Goal: Task Accomplishment & Management: Complete application form

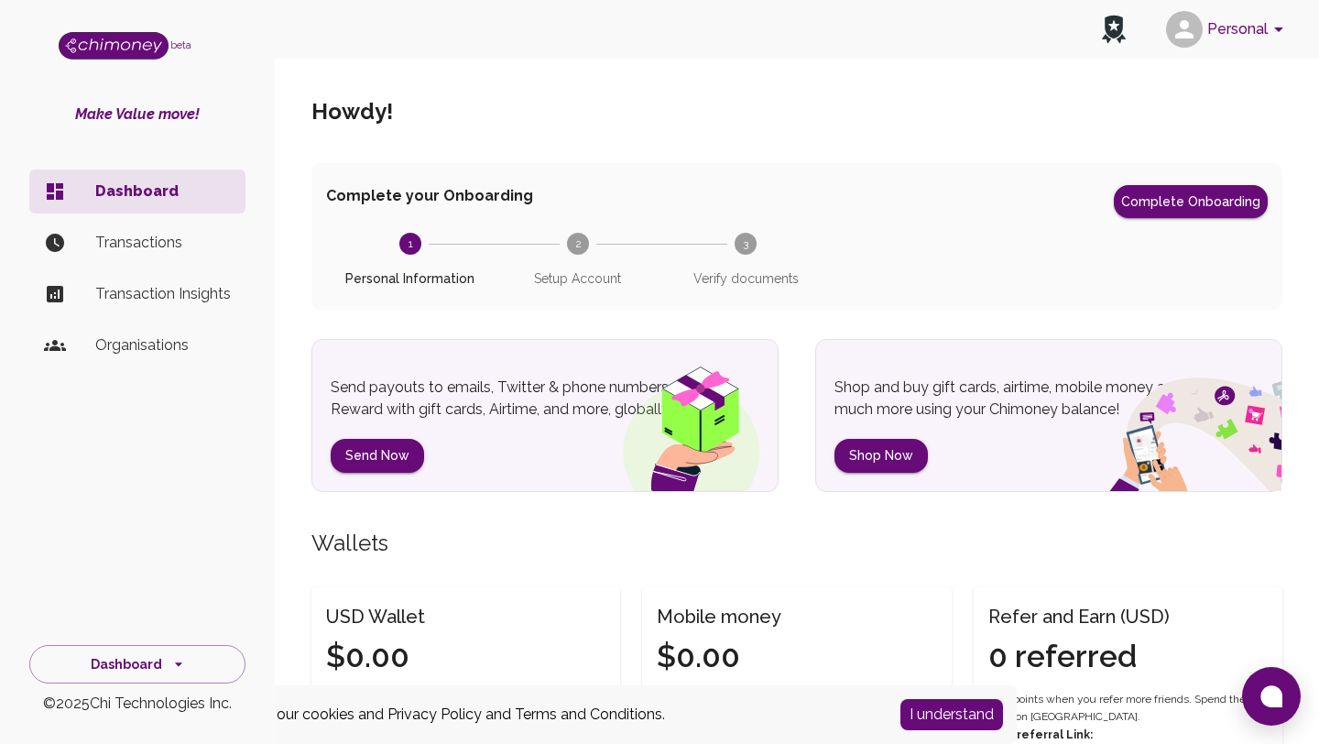
click at [1254, 33] on button "Personal" at bounding box center [1228, 29] width 138 height 48
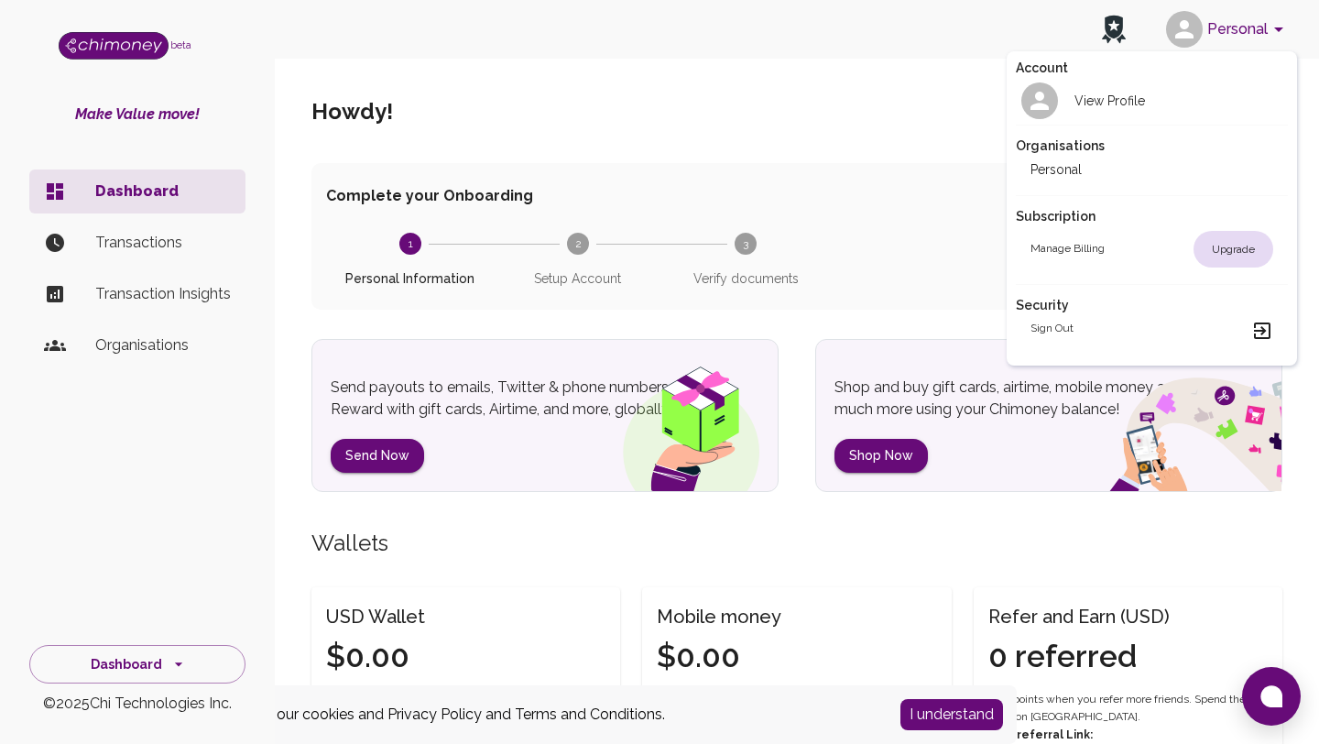
click at [193, 342] on div at bounding box center [659, 372] width 1319 height 744
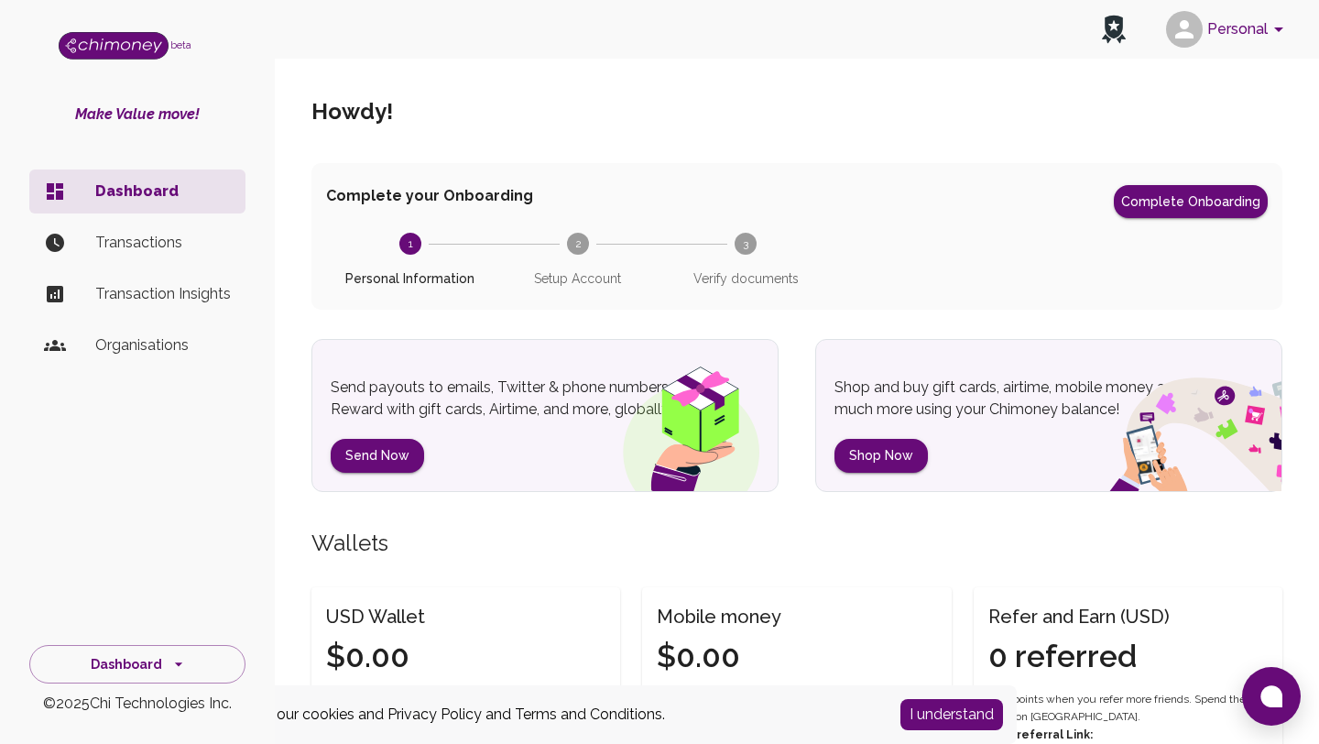
click at [139, 343] on p "Organisations" at bounding box center [163, 345] width 136 height 22
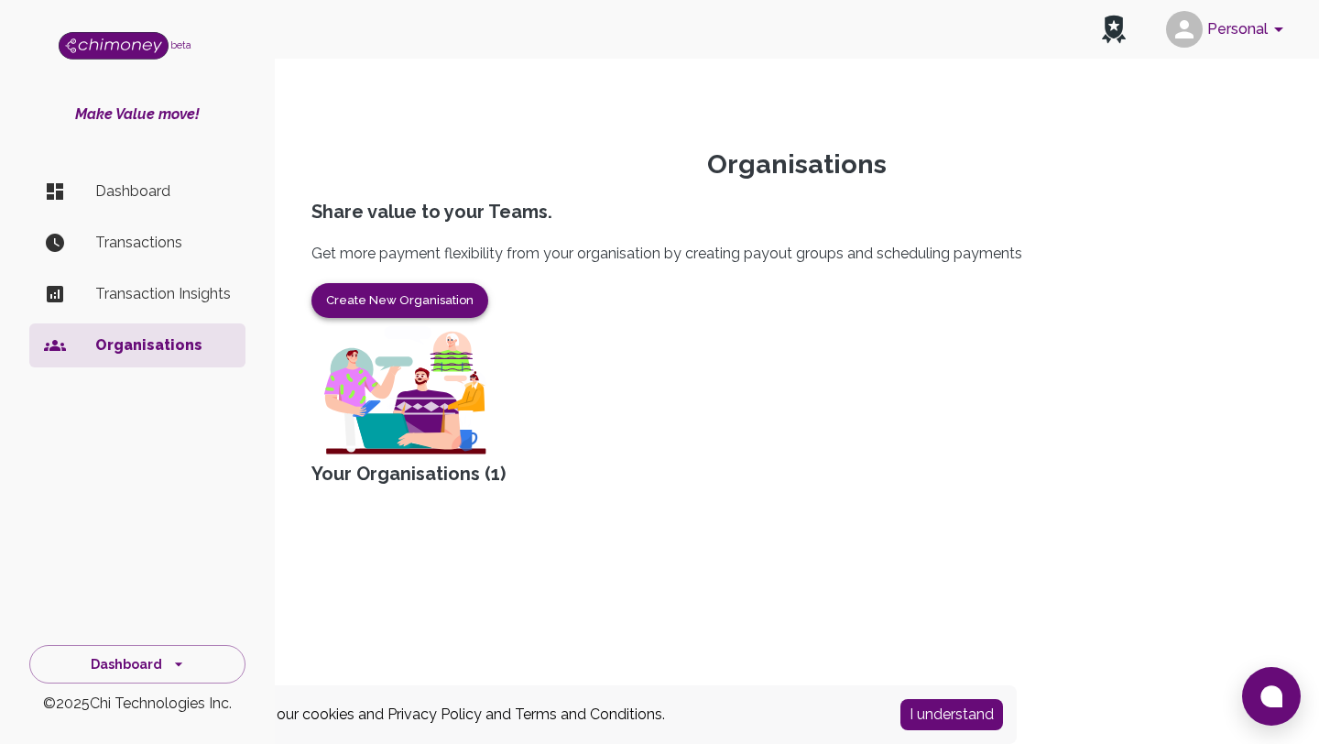
click at [450, 319] on button "Create New Organisation" at bounding box center [399, 301] width 177 height 36
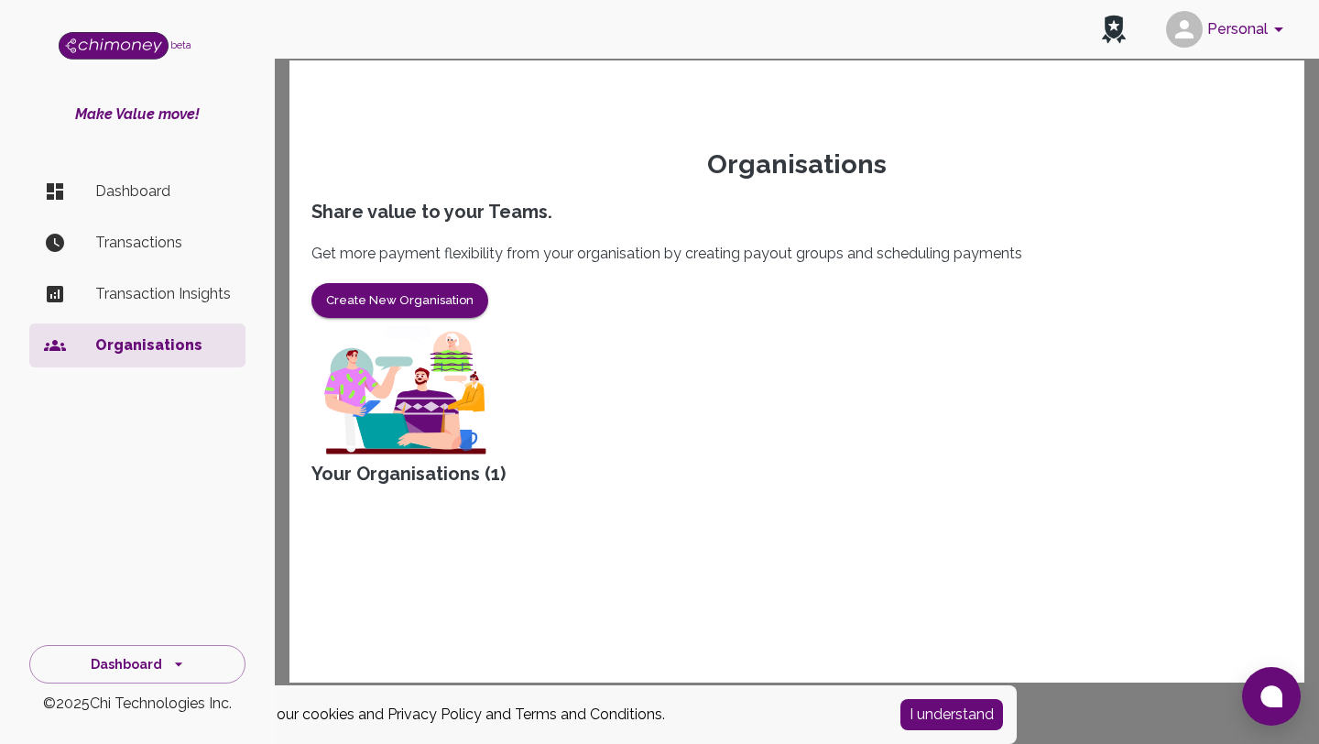
type input "Yoma"
type input "[STREET_ADDRESS]"
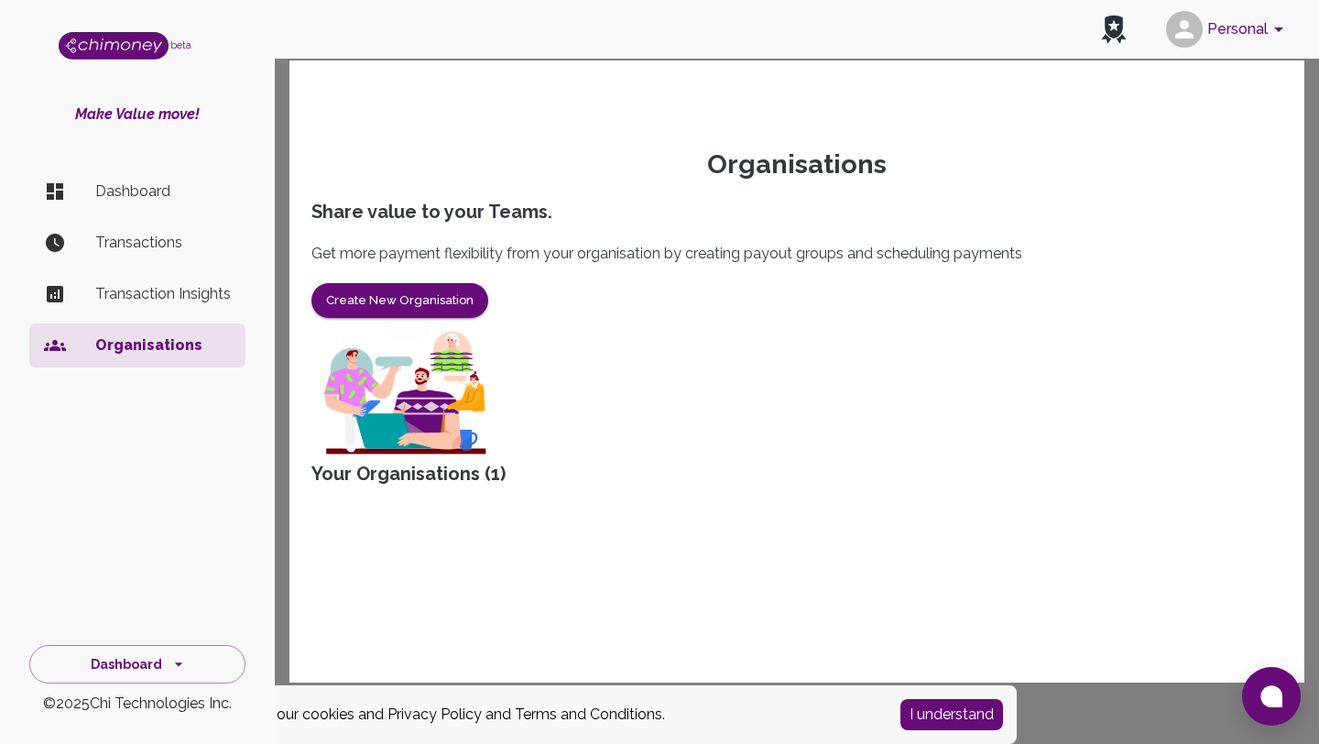
type input "5"
type input "6"
type input "k"
paste input "[STREET_ADDRESS][PERSON_NAME]"
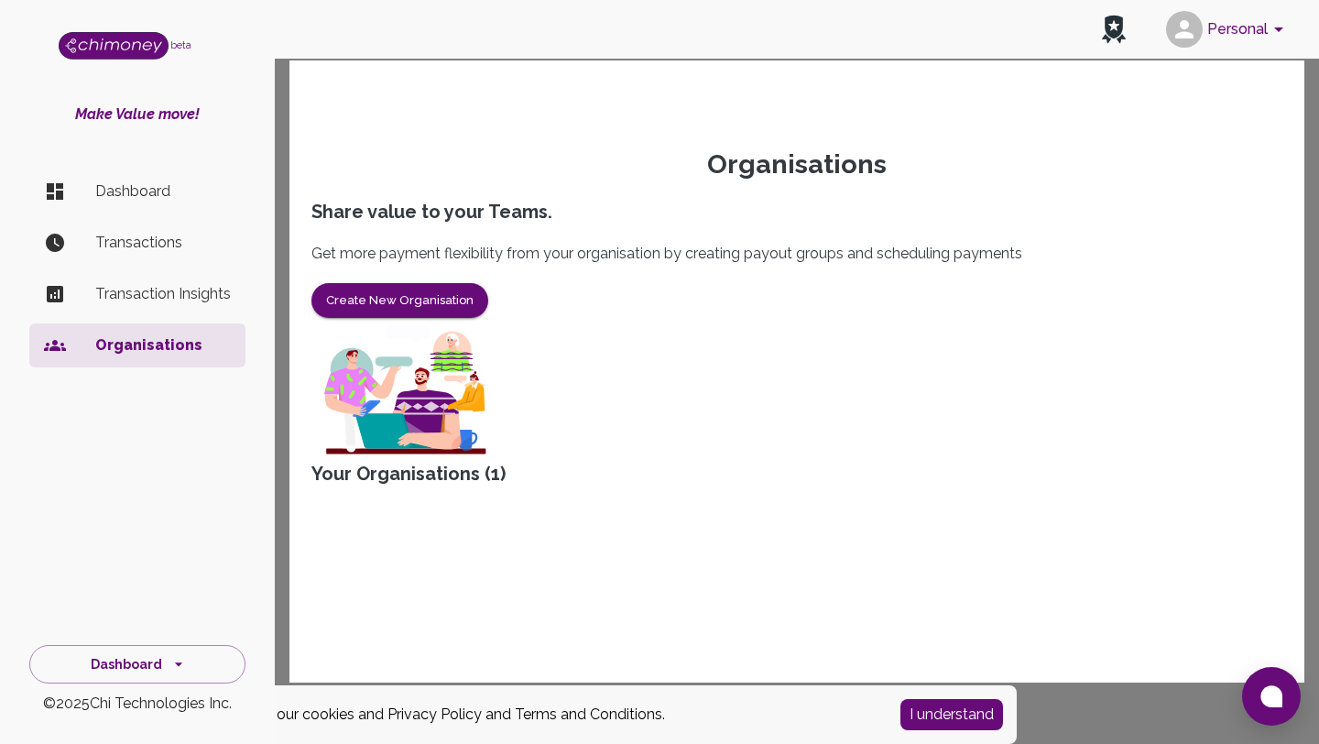
type input "[STREET_ADDRESS][PERSON_NAME]"
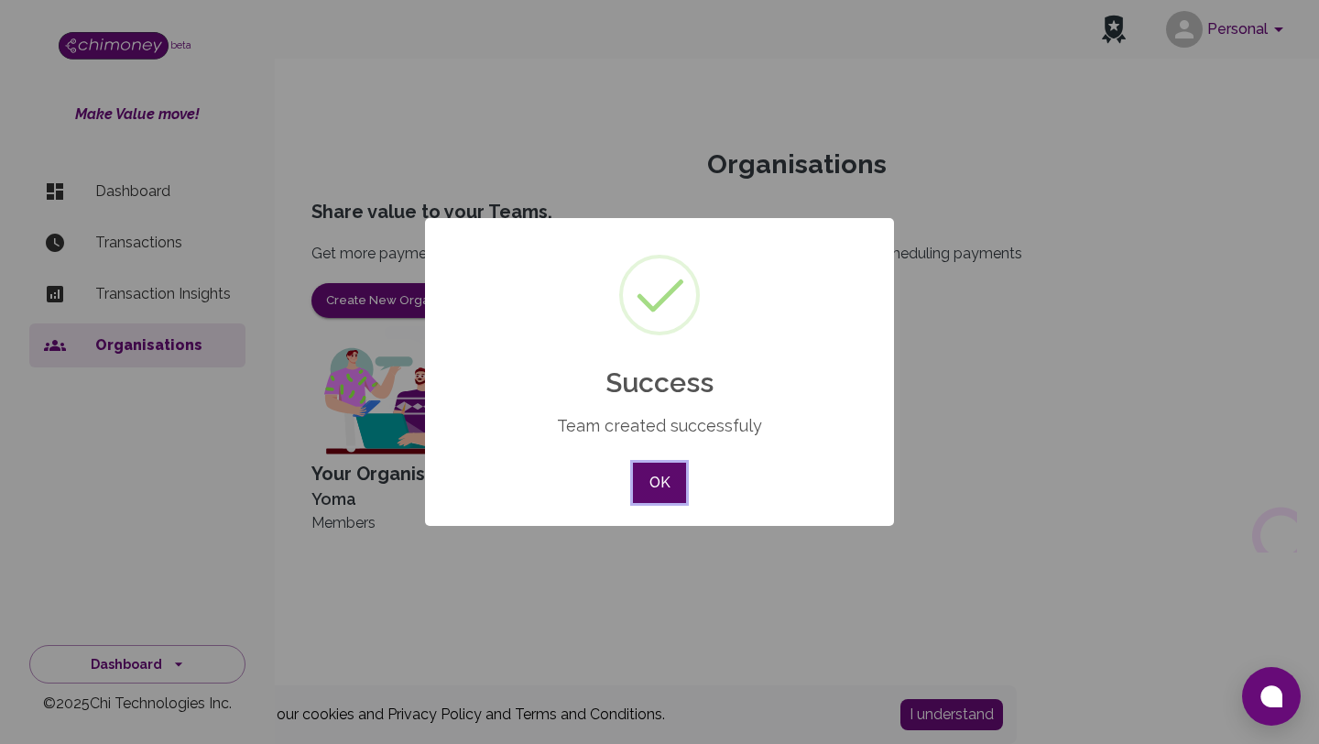
click at [674, 477] on button "OK" at bounding box center [659, 482] width 53 height 40
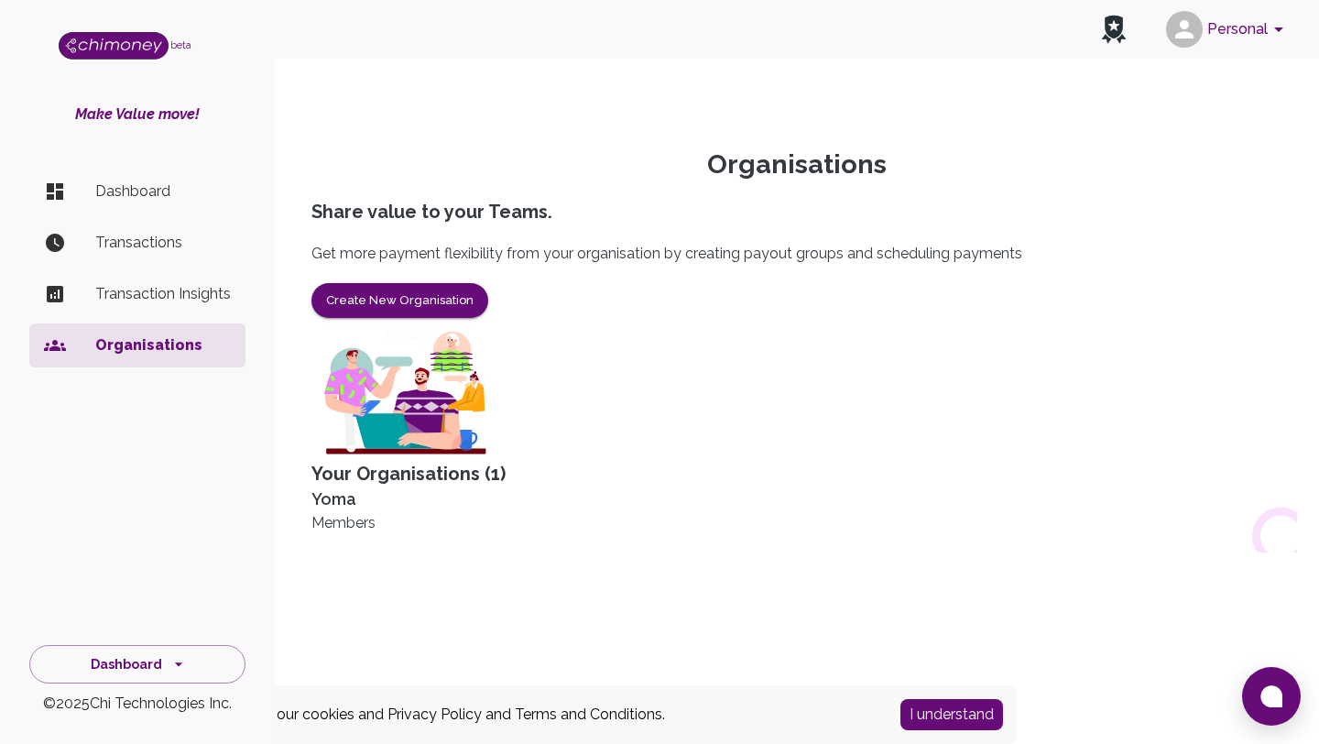
scroll to position [96, 0]
click at [474, 491] on div "Yoma" at bounding box center [796, 499] width 971 height 26
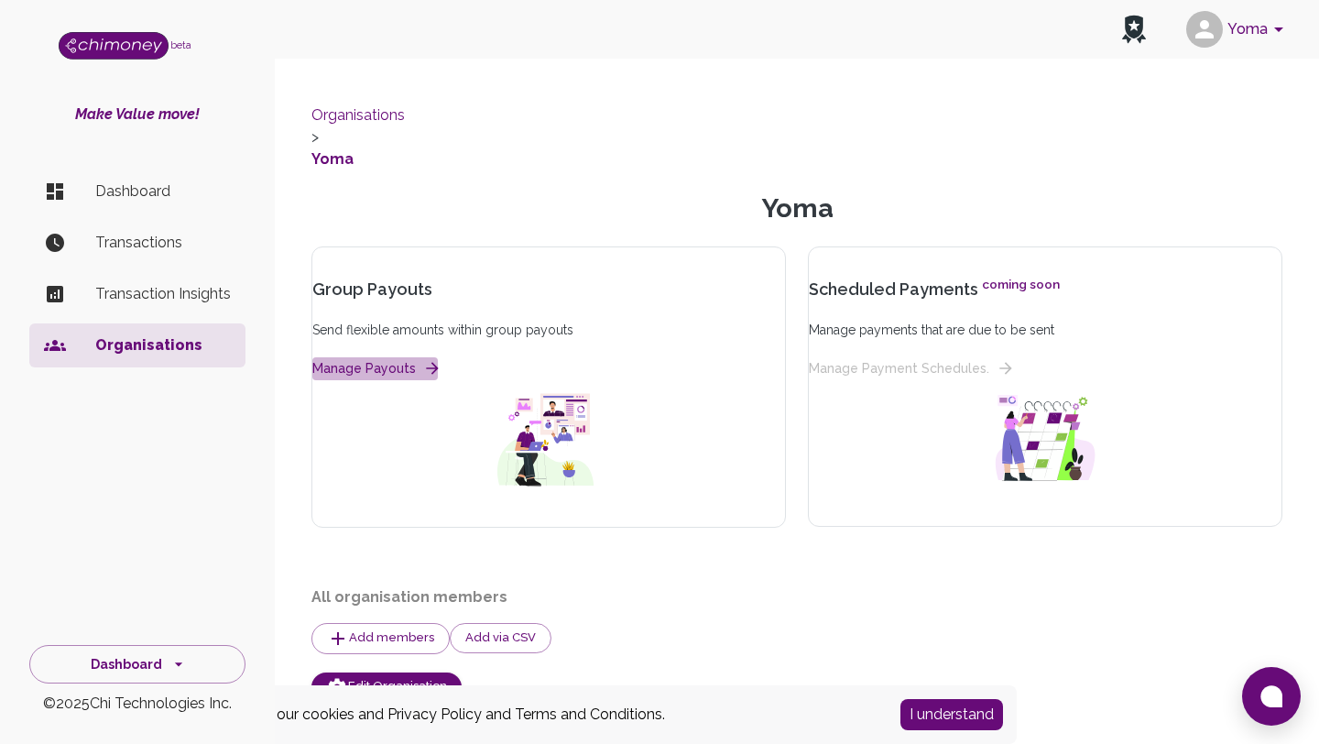
click at [426, 358] on button "Manage Payouts" at bounding box center [374, 368] width 125 height 23
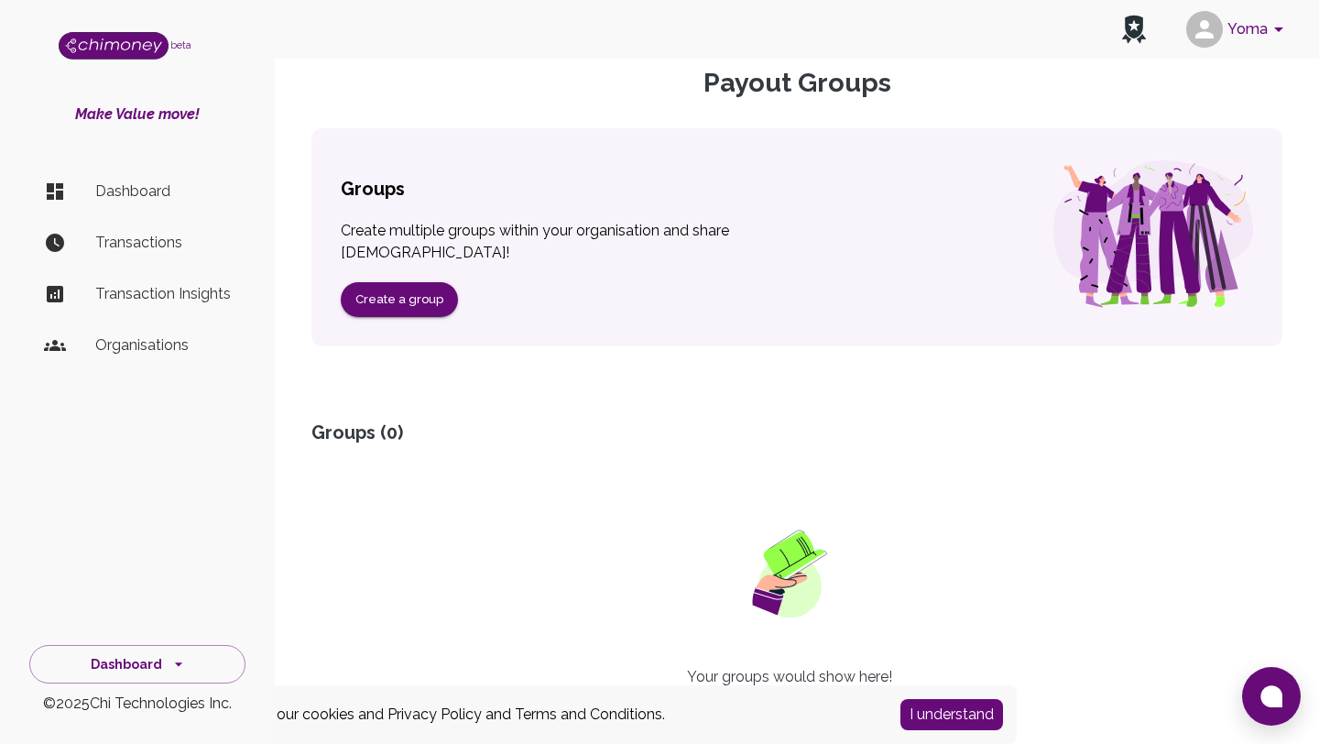
scroll to position [91, 0]
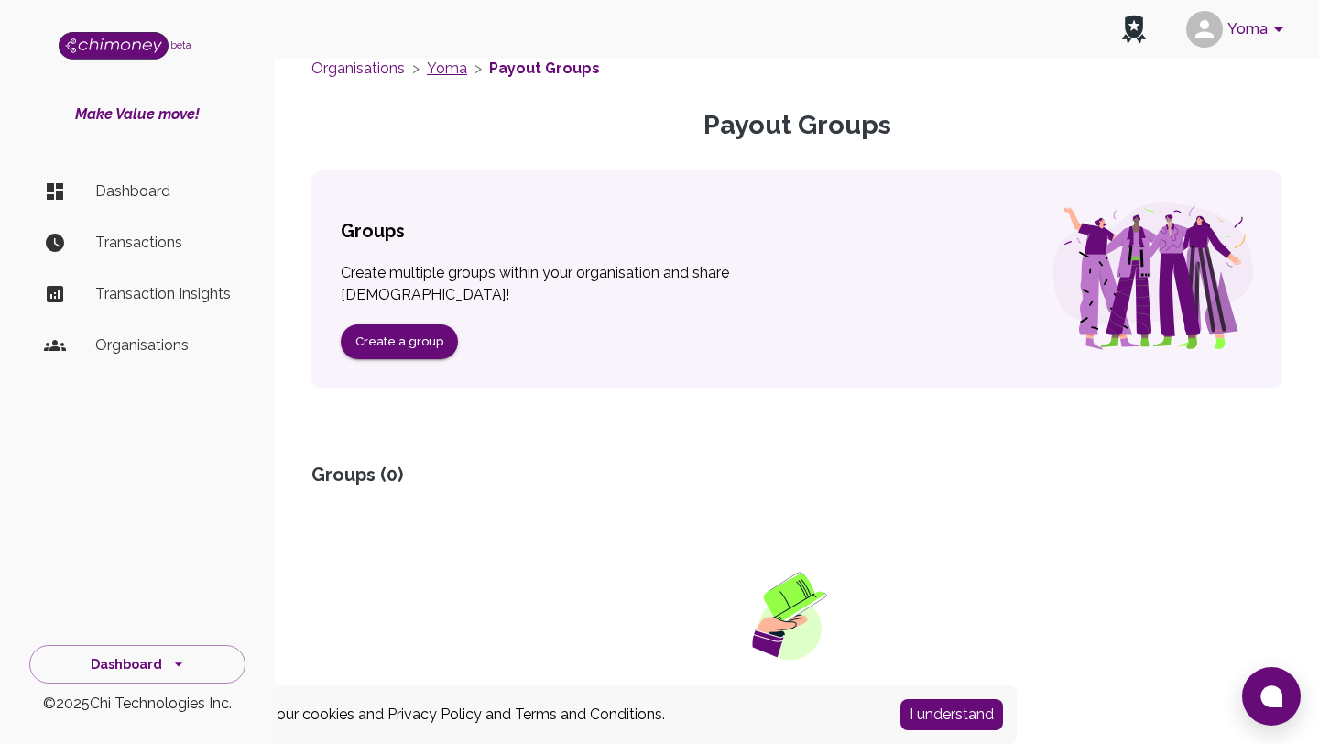
click at [441, 71] on link "Yoma" at bounding box center [447, 68] width 40 height 17
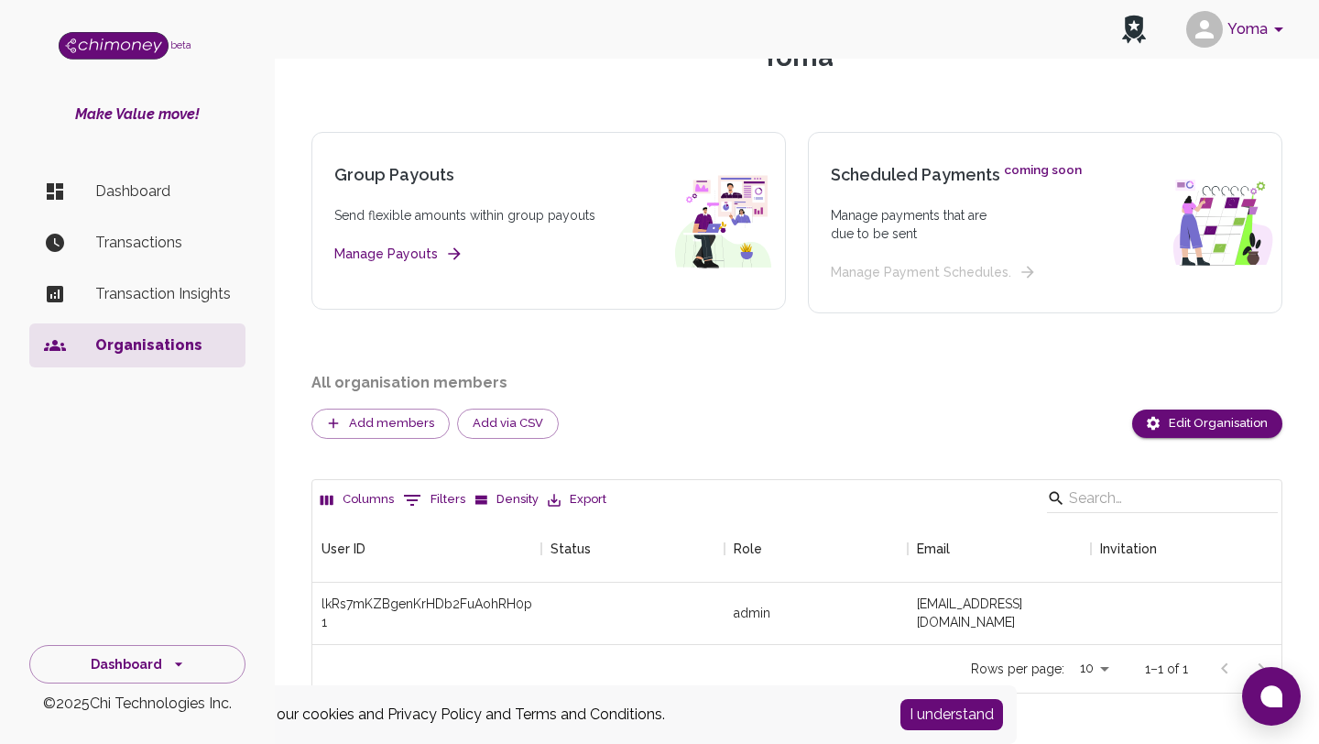
scroll to position [115, 0]
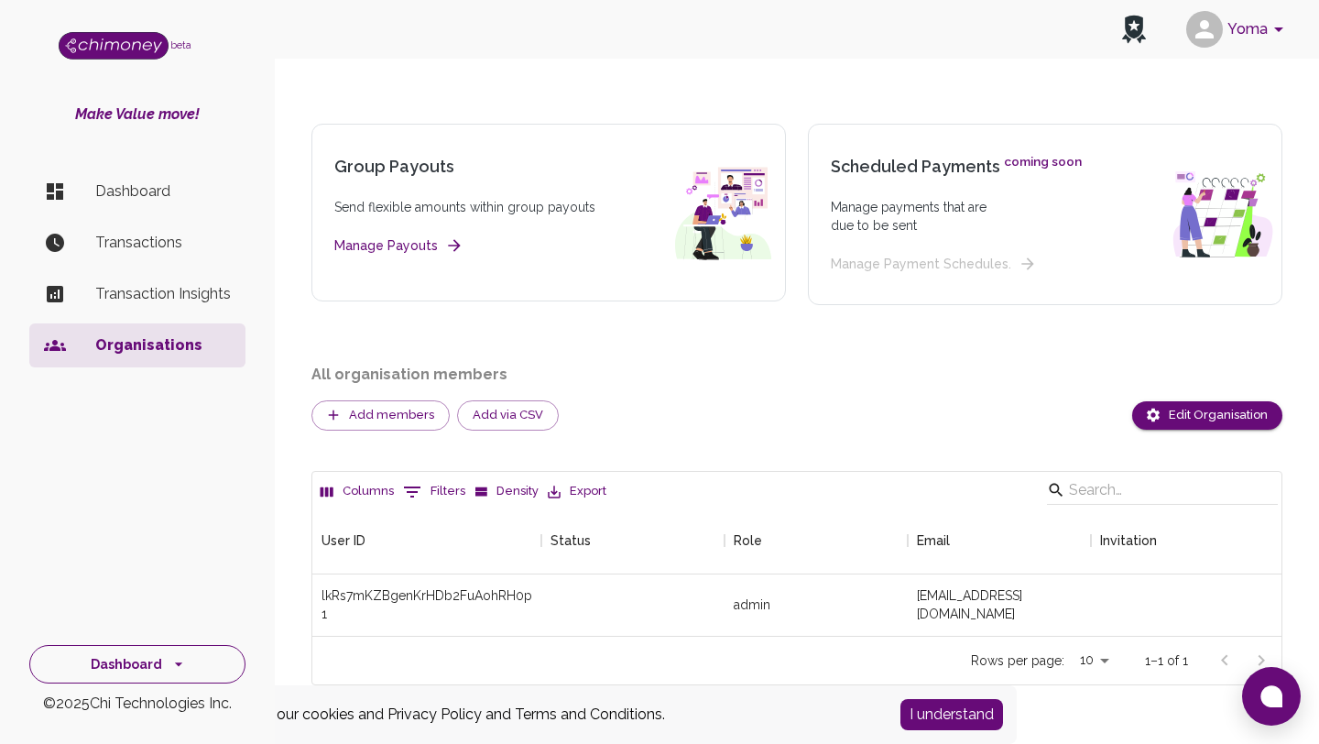
click at [199, 675] on button "Dashboard" at bounding box center [137, 664] width 216 height 39
